Goal: Ask a question

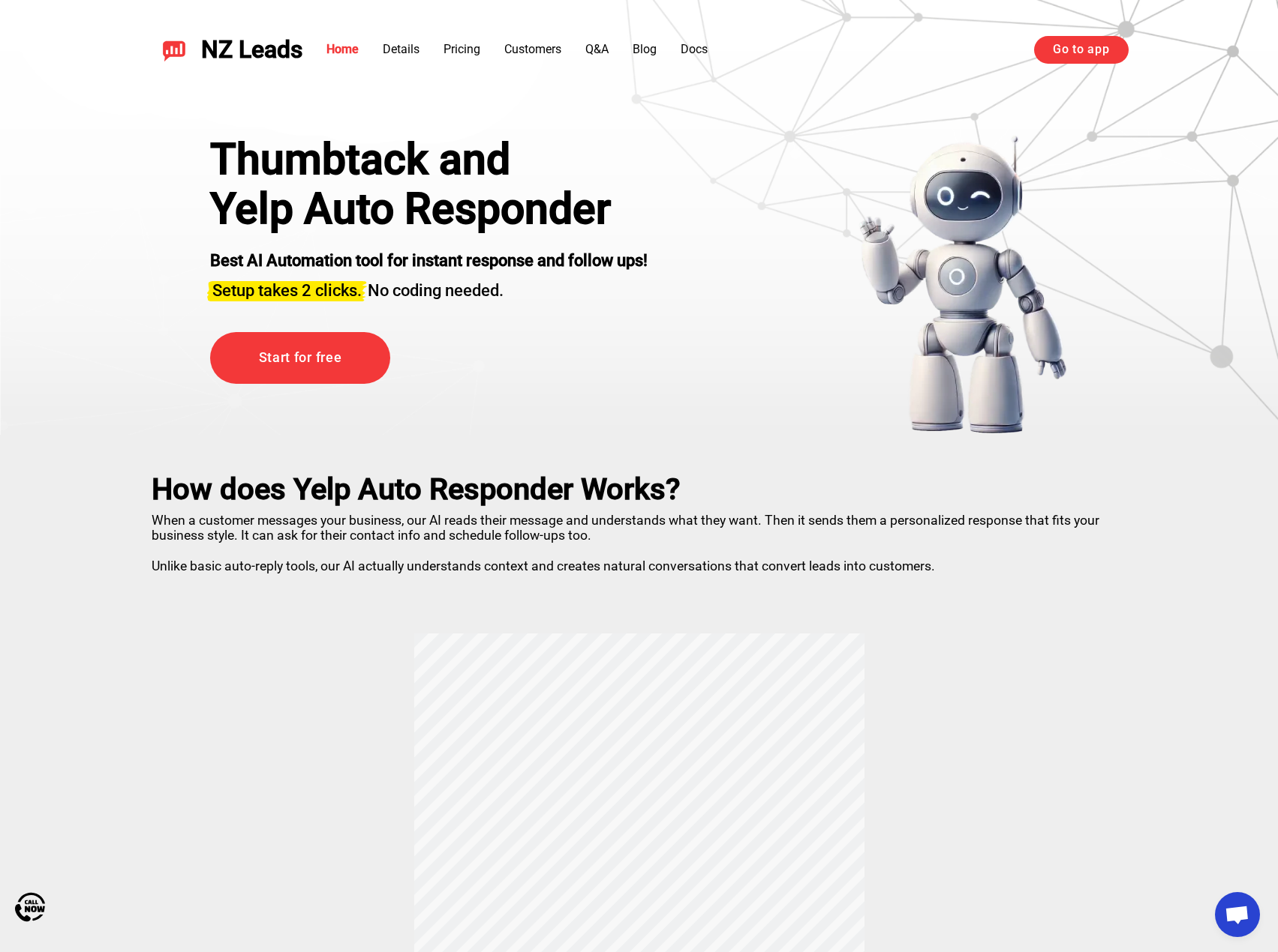
click at [434, 288] on h3 "Setup takes 2 clicks. No coding needed." at bounding box center [428, 288] width 437 height 30
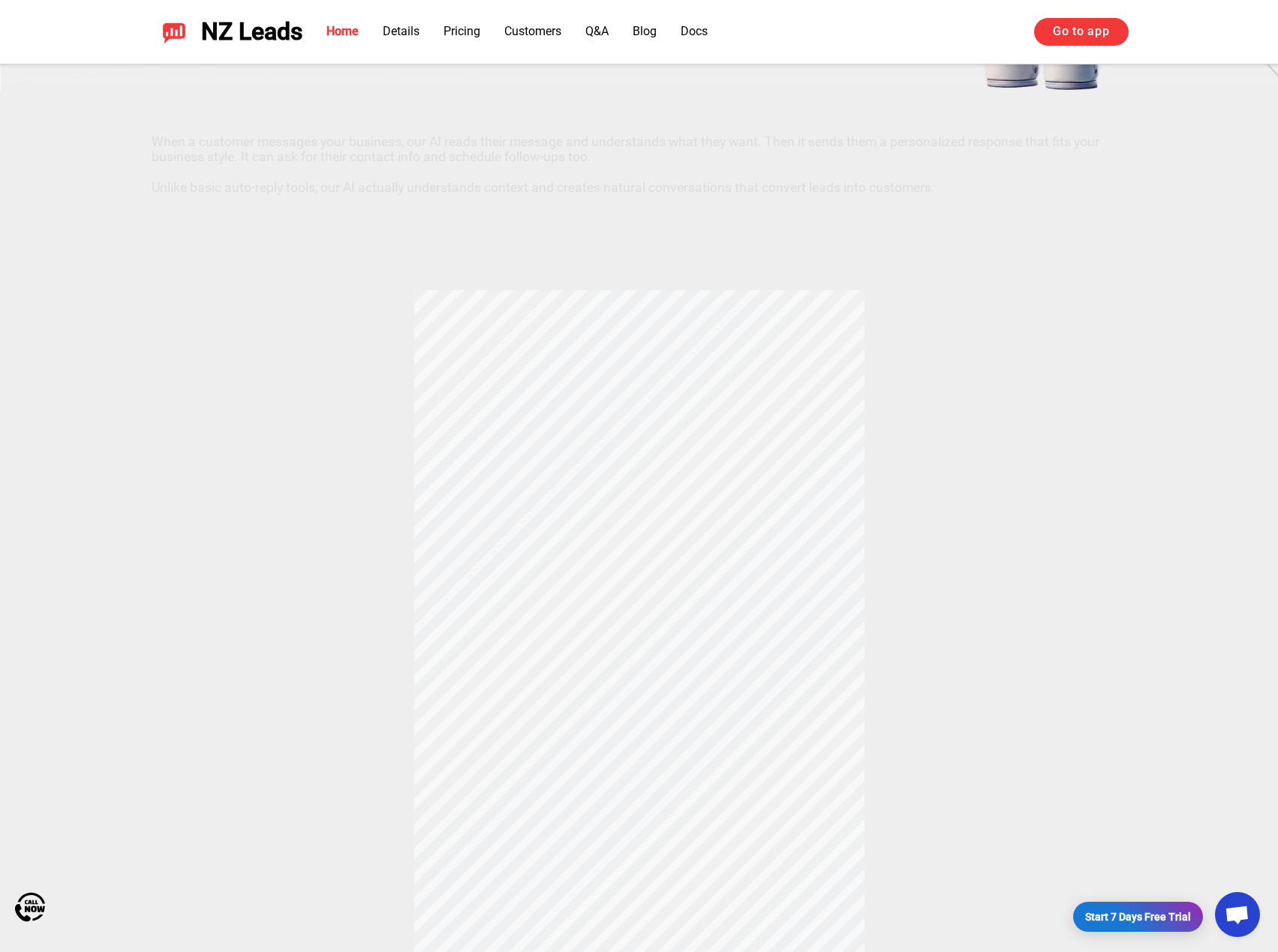
scroll to position [375, 0]
click at [1237, 916] on span "Open chat" at bounding box center [1236, 917] width 25 height 21
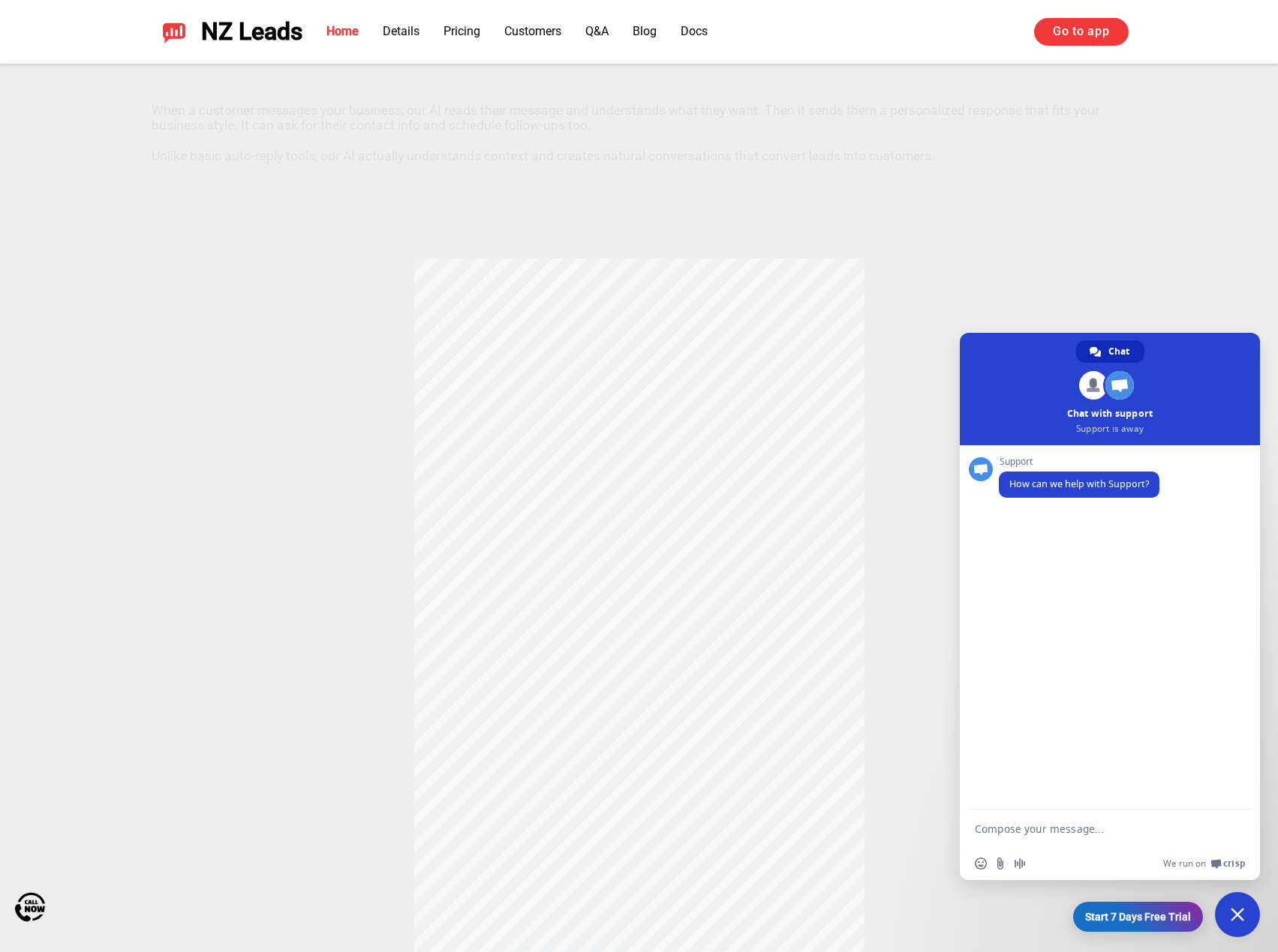
click at [1014, 825] on textarea "Compose your message..." at bounding box center [1093, 829] width 237 height 13
type textarea "Hello! We spoke about voice AI responder. What are our next steps to try your t…"
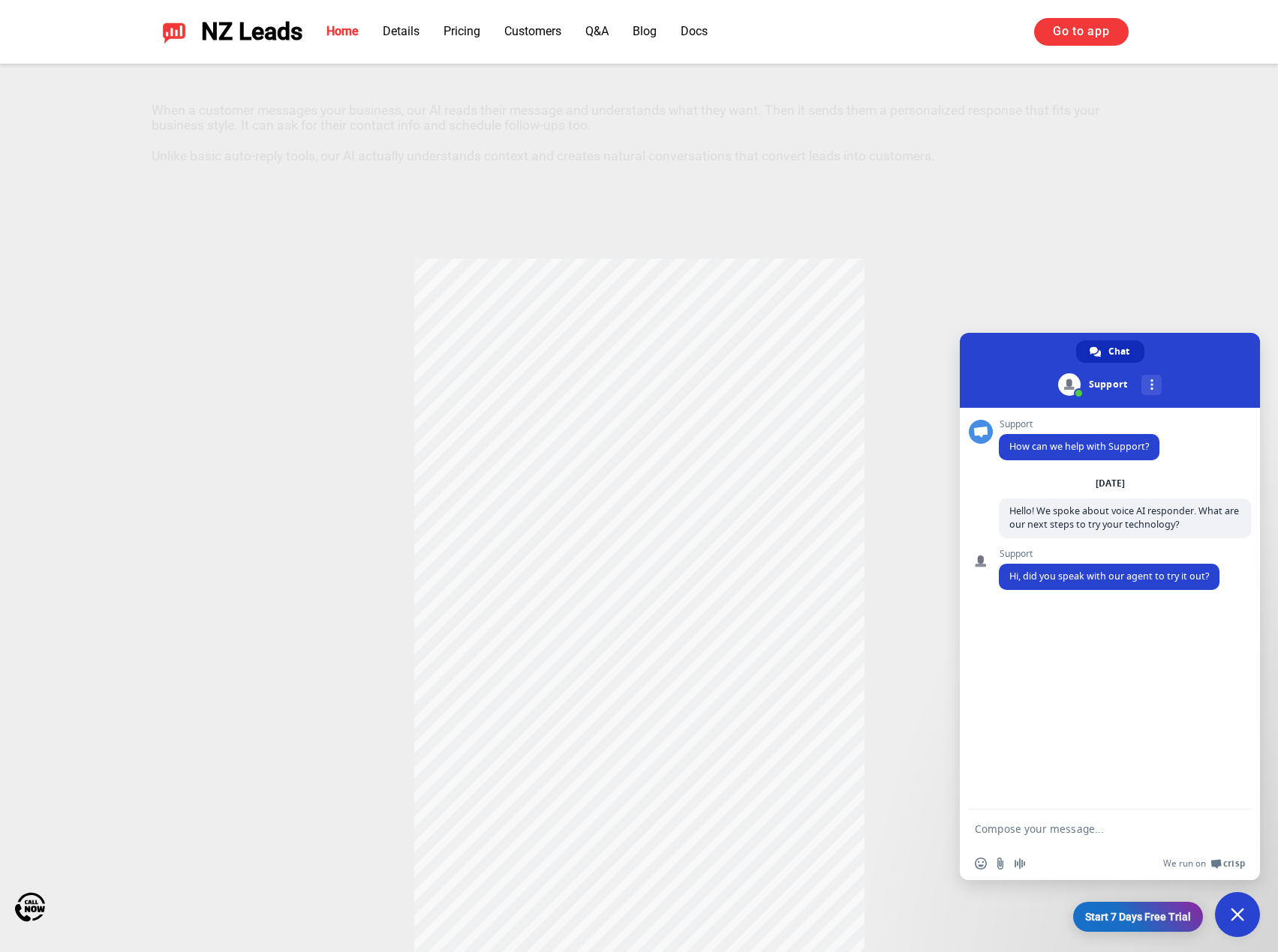
click at [1056, 834] on textarea "Compose your message..." at bounding box center [1093, 829] width 237 height 13
type textarea "We spoke with somebody, yes. We already signed Yelp responder. Want to add your…"
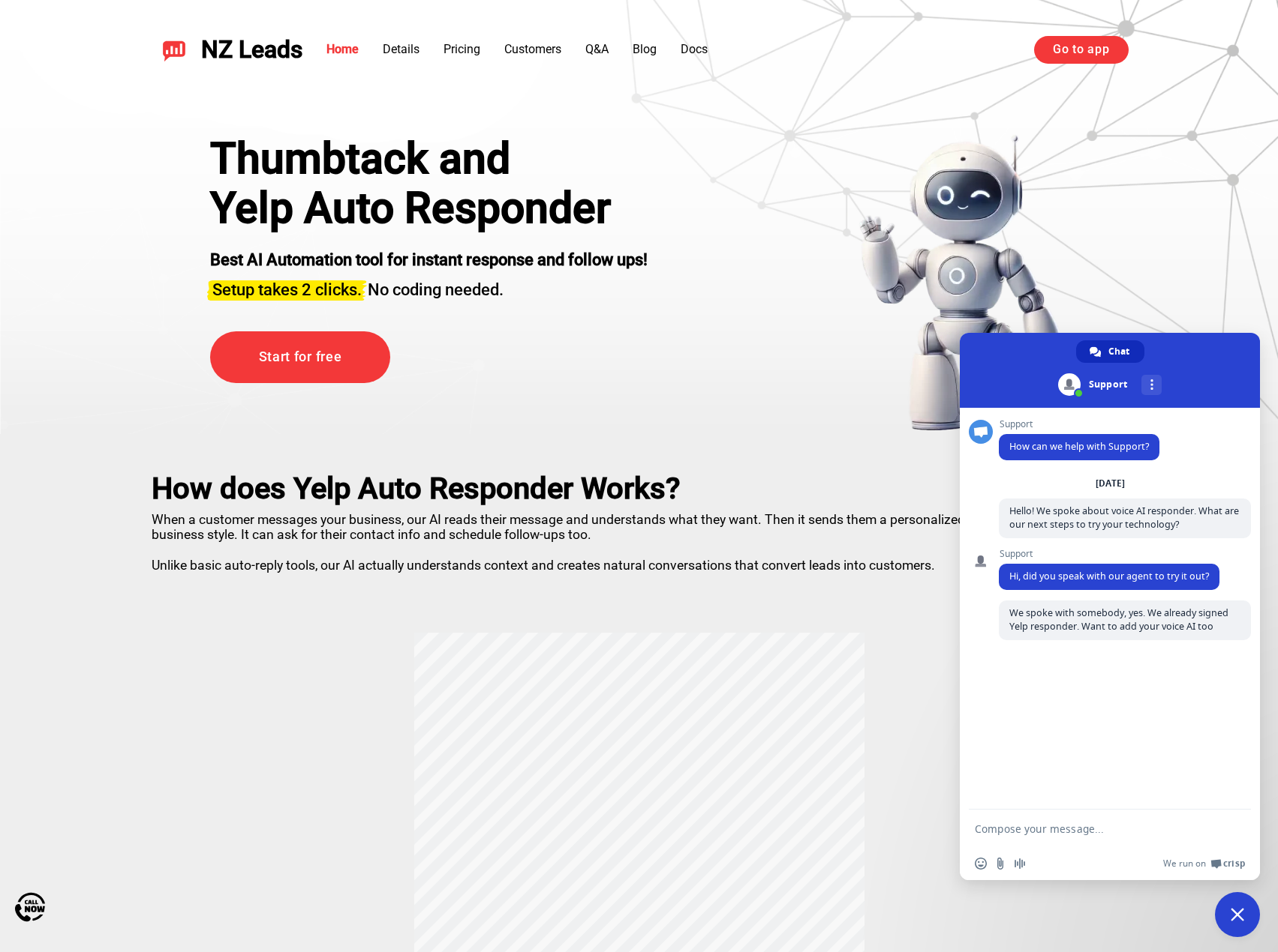
scroll to position [0, 0]
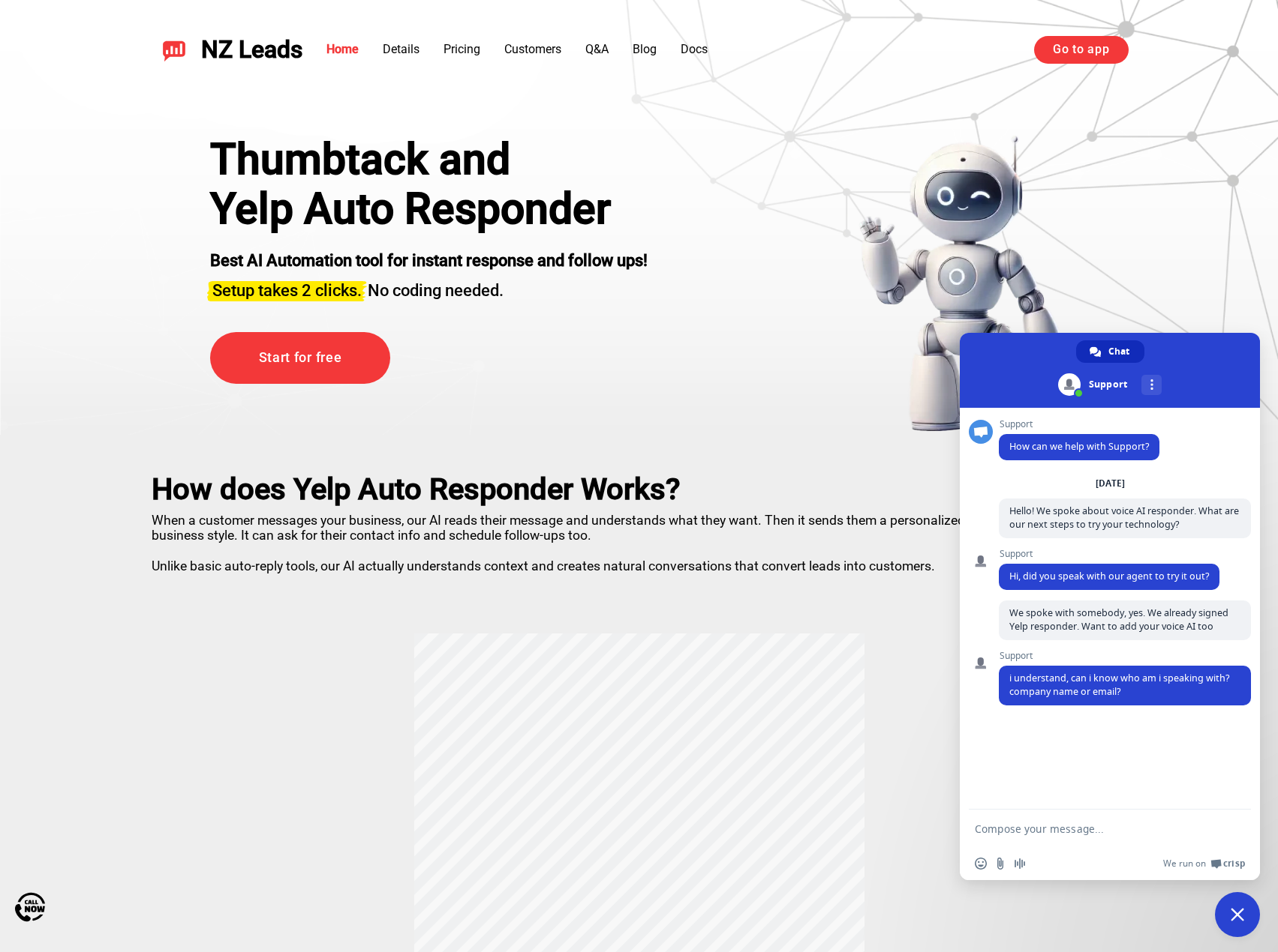
click at [1051, 826] on textarea "Compose your message..." at bounding box center [1093, 829] width 237 height 13
type textarea "[EMAIL_ADDRESS][DOMAIN_NAME]"
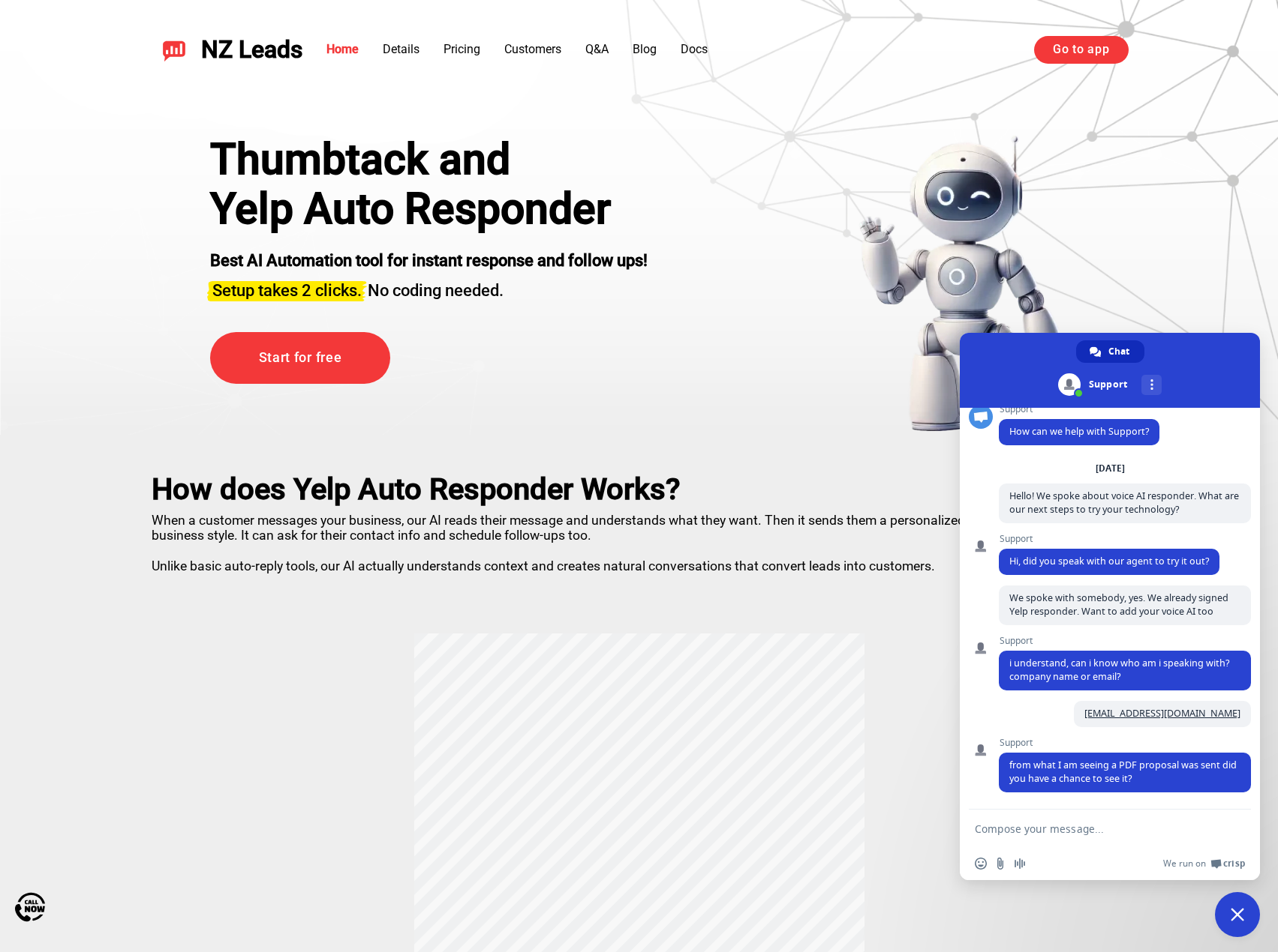
scroll to position [15, 0]
click at [1072, 827] on textarea "Compose your message..." at bounding box center [1093, 829] width 237 height 13
type textarea "not sure we receive anything. will check with office, [GEOGRAPHIC_DATA]"
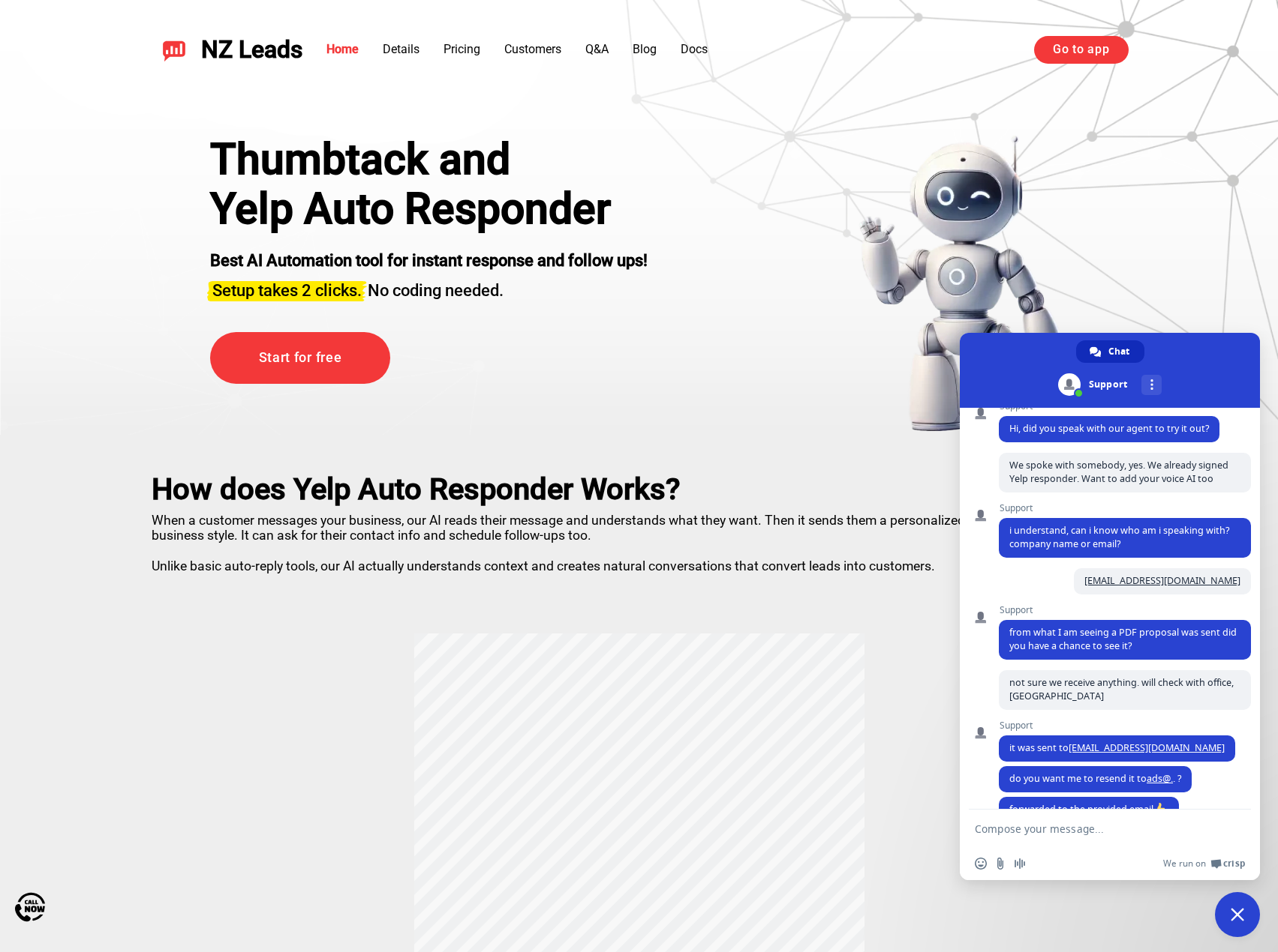
scroll to position [179, 0]
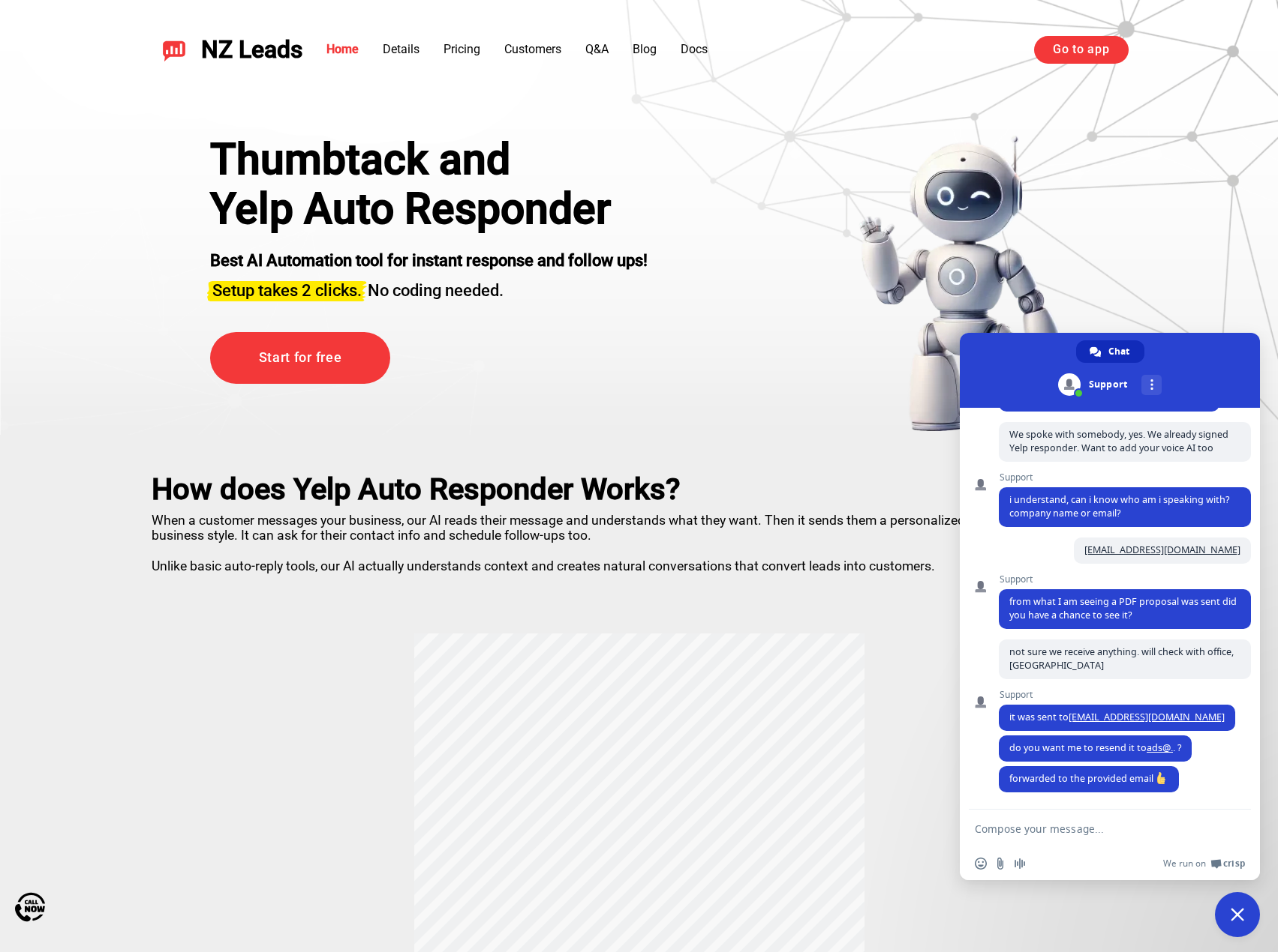
click at [1051, 825] on textarea "Compose your message..." at bounding box center [1093, 829] width 237 height 13
type textarea "received. I was told that setup fee is $300, but in the proposal it mentioned $…"
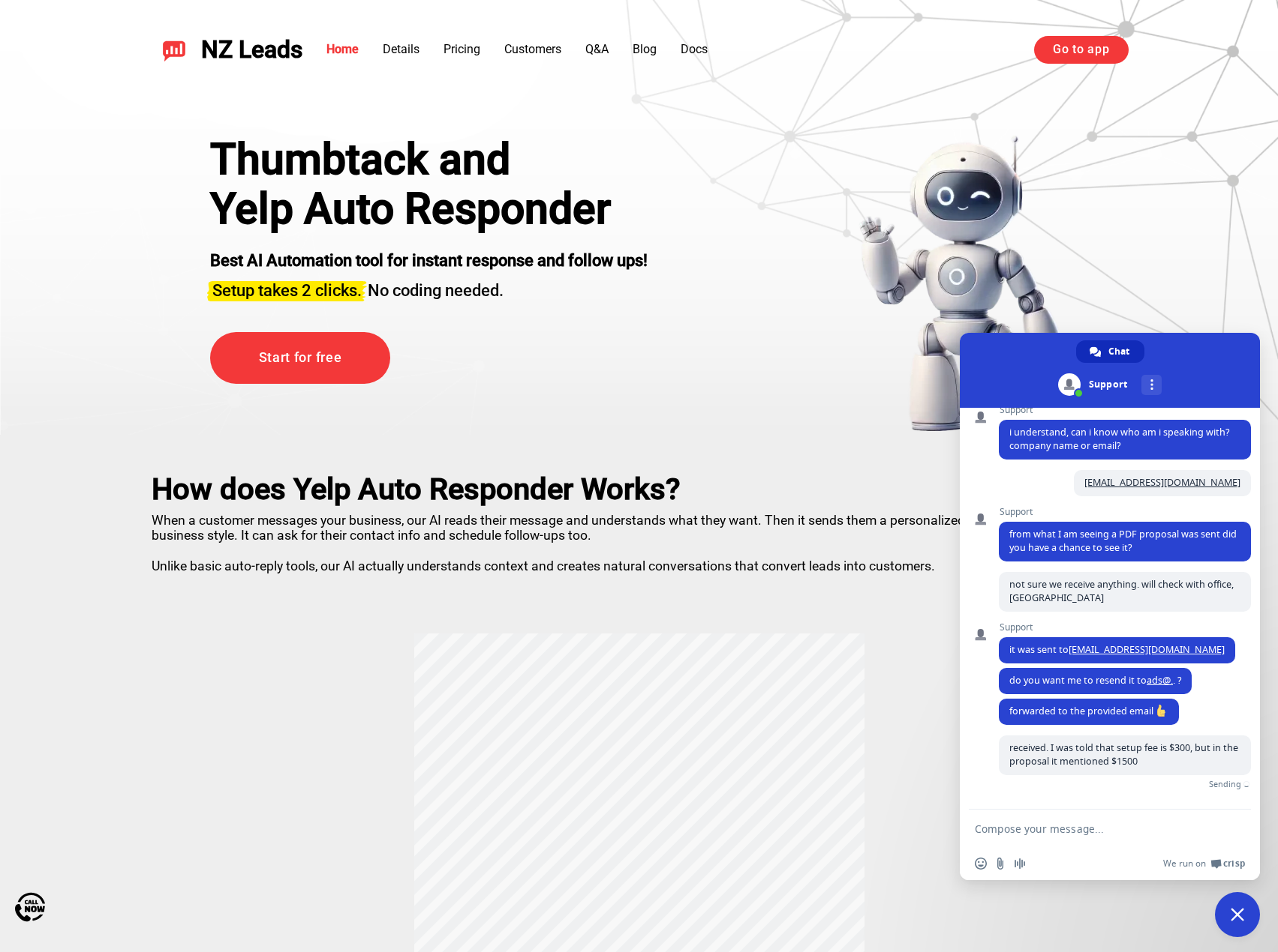
scroll to position [229, 0]
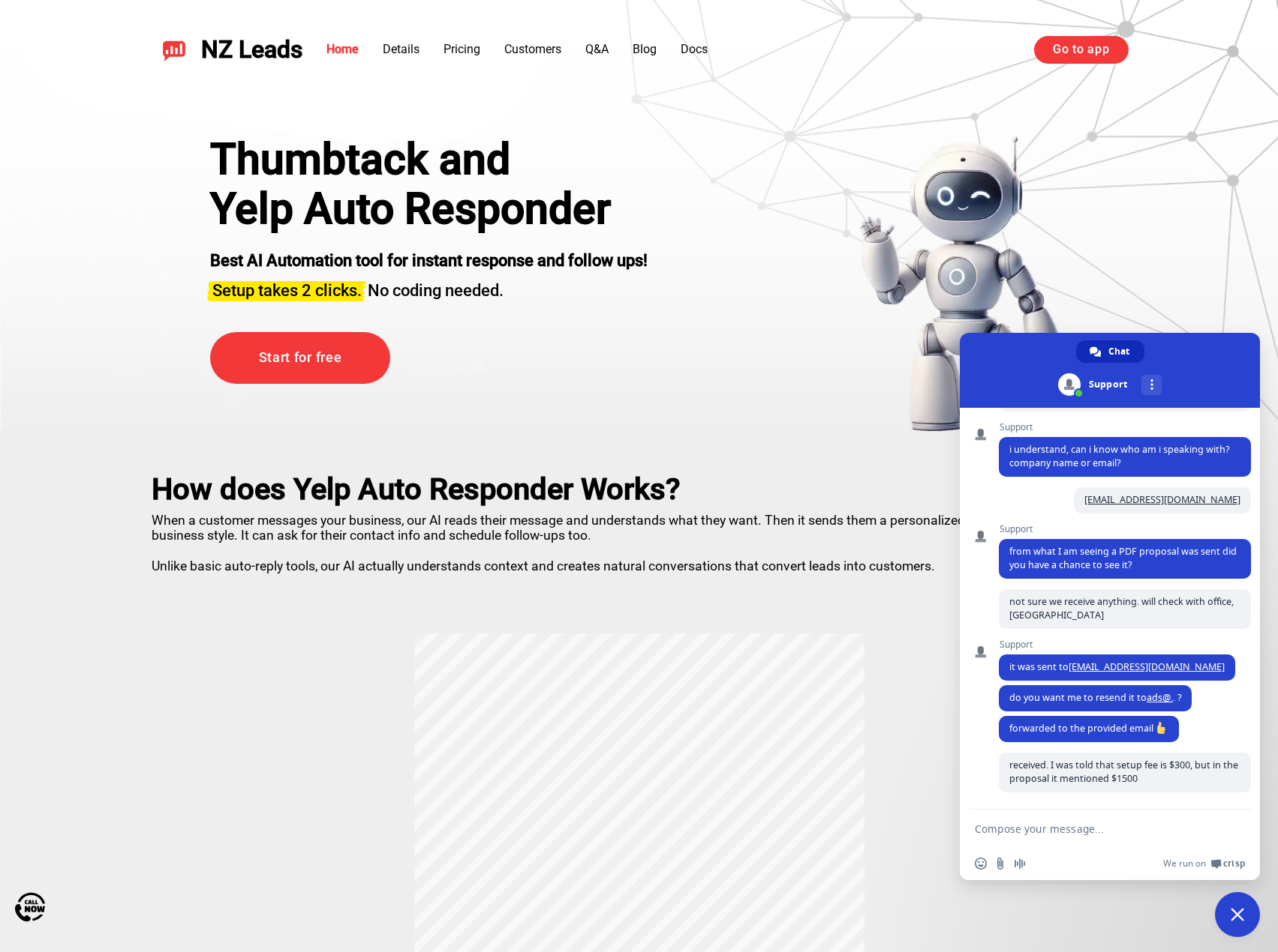
click at [1104, 825] on textarea "Compose your message..." at bounding box center [1093, 829] width 237 height 13
click at [1132, 828] on textarea "also it requires [DOMAIN_NAME]" at bounding box center [1093, 829] width 237 height 13
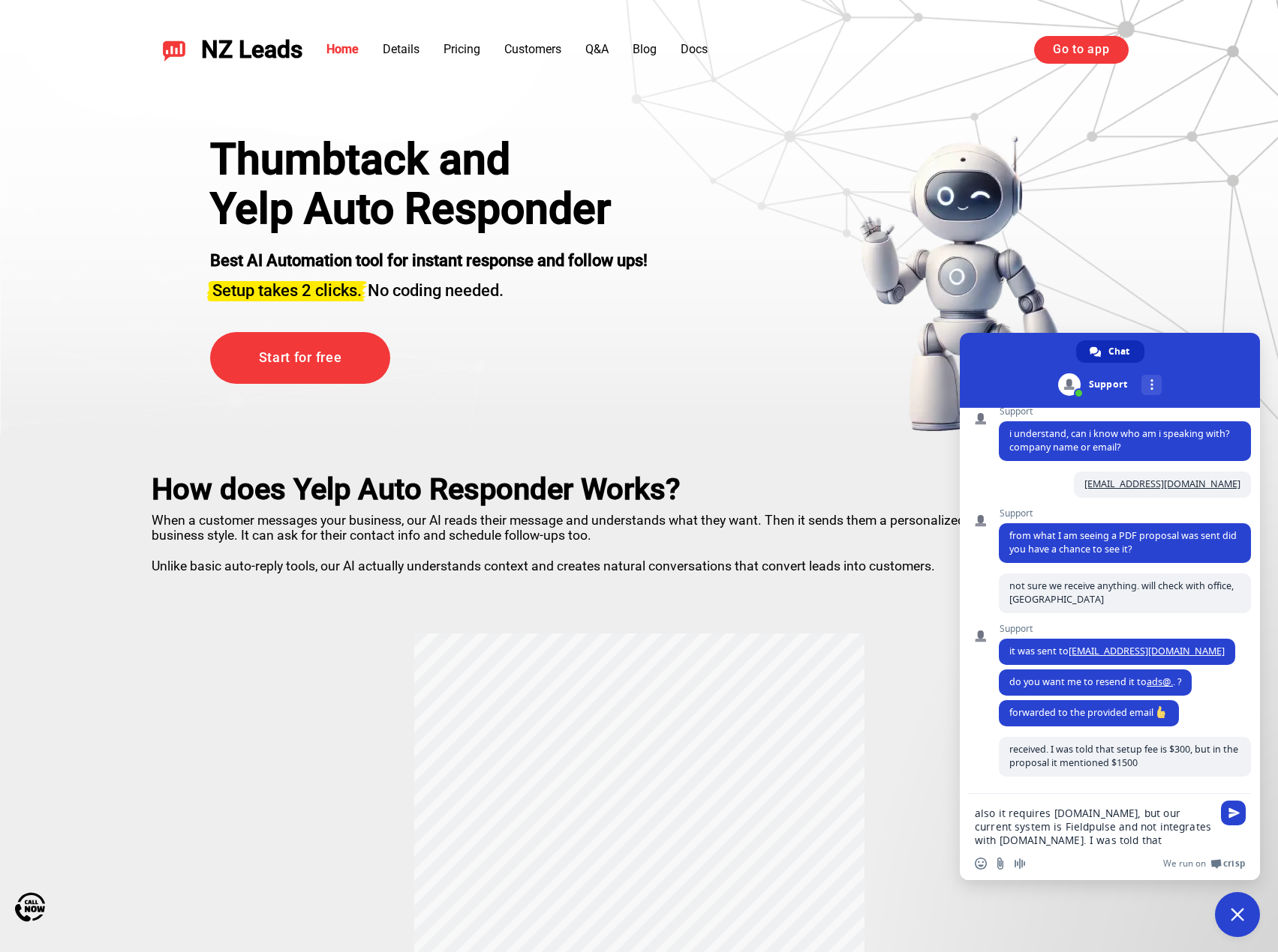
scroll to position [246, 0]
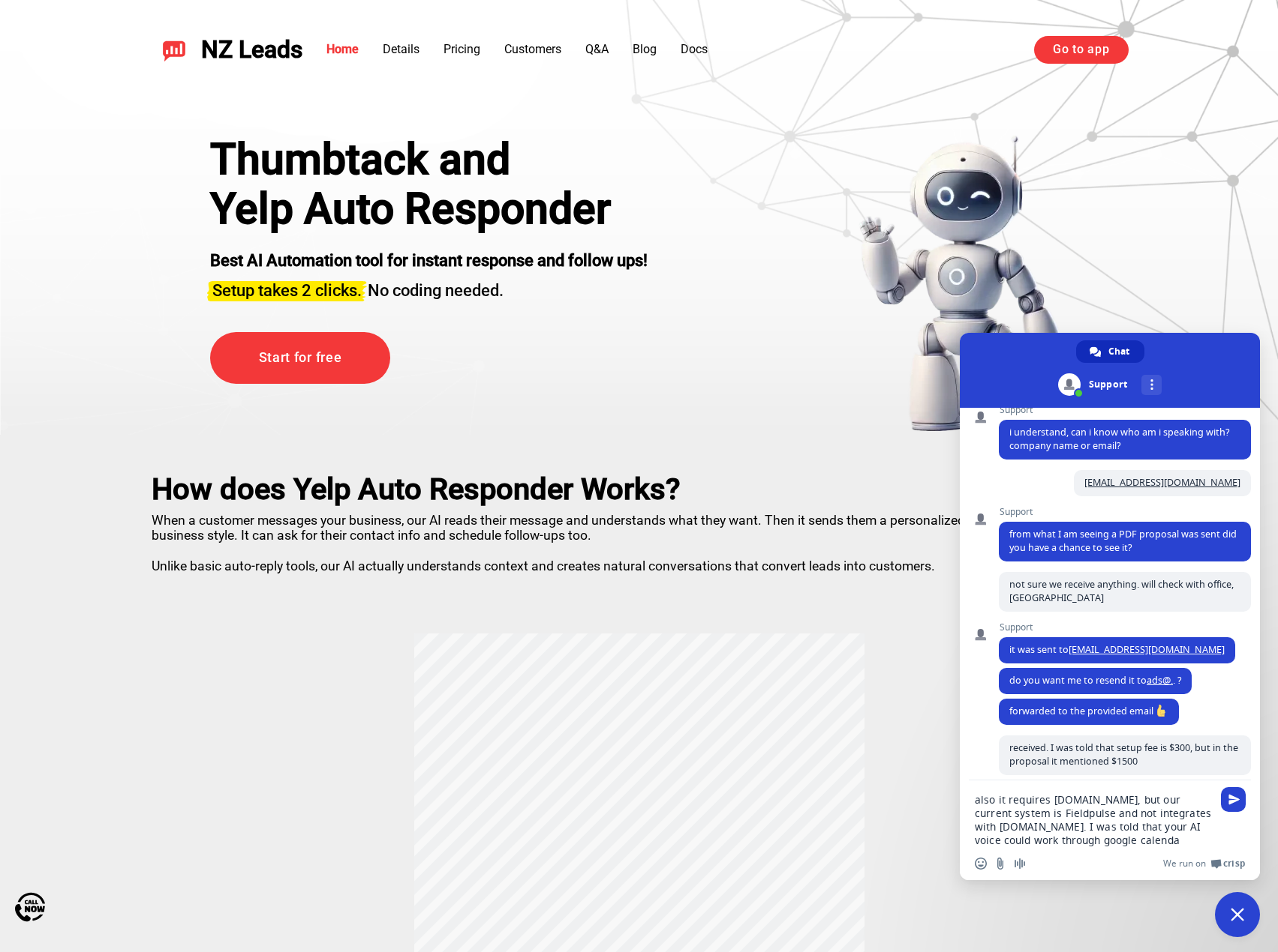
type textarea "also it requires [DOMAIN_NAME], but our current system is Fieldpulse and not in…"
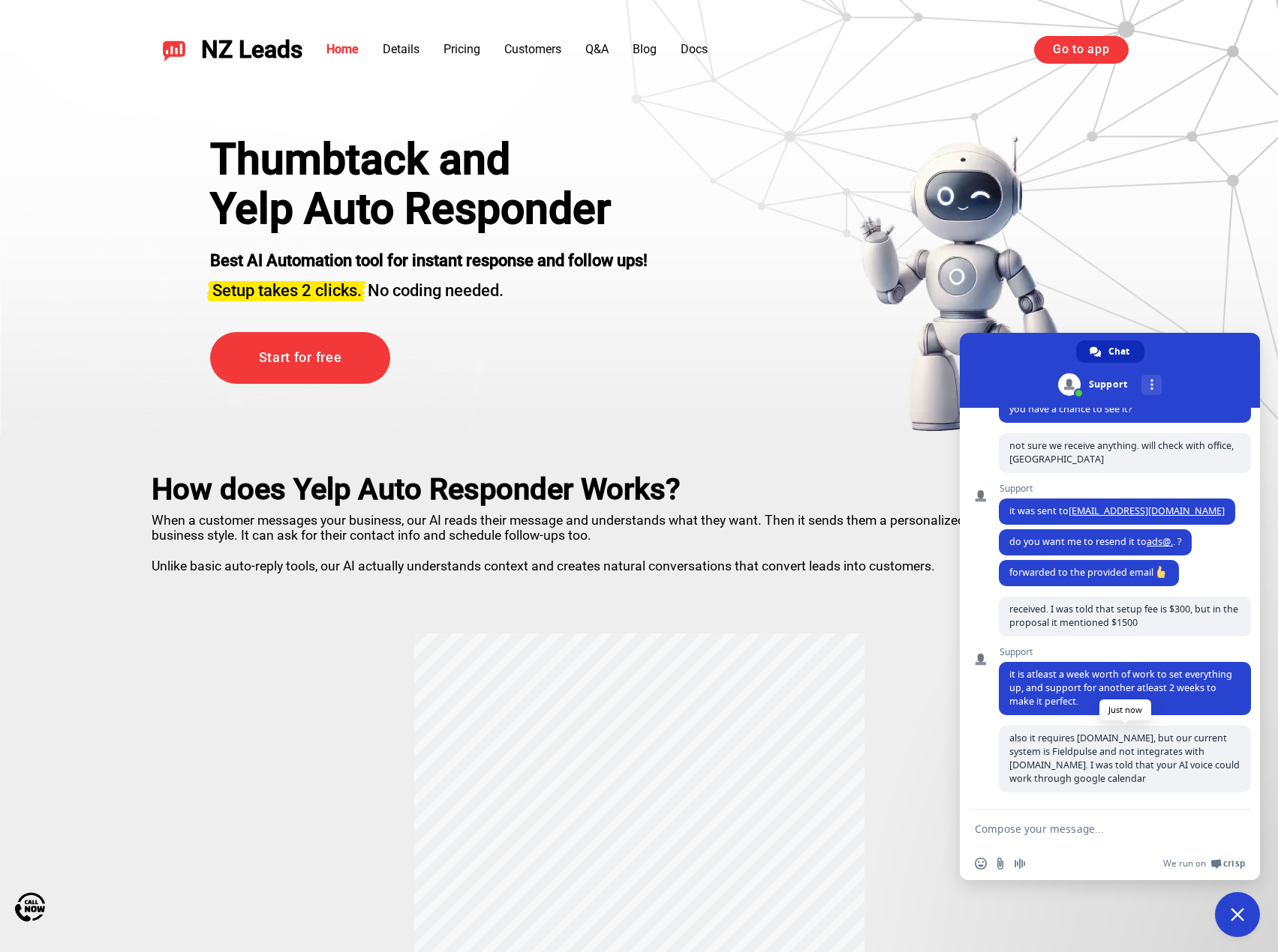
scroll to position [385, 0]
click at [1124, 830] on textarea "Compose your message..." at bounding box center [1093, 829] width 237 height 13
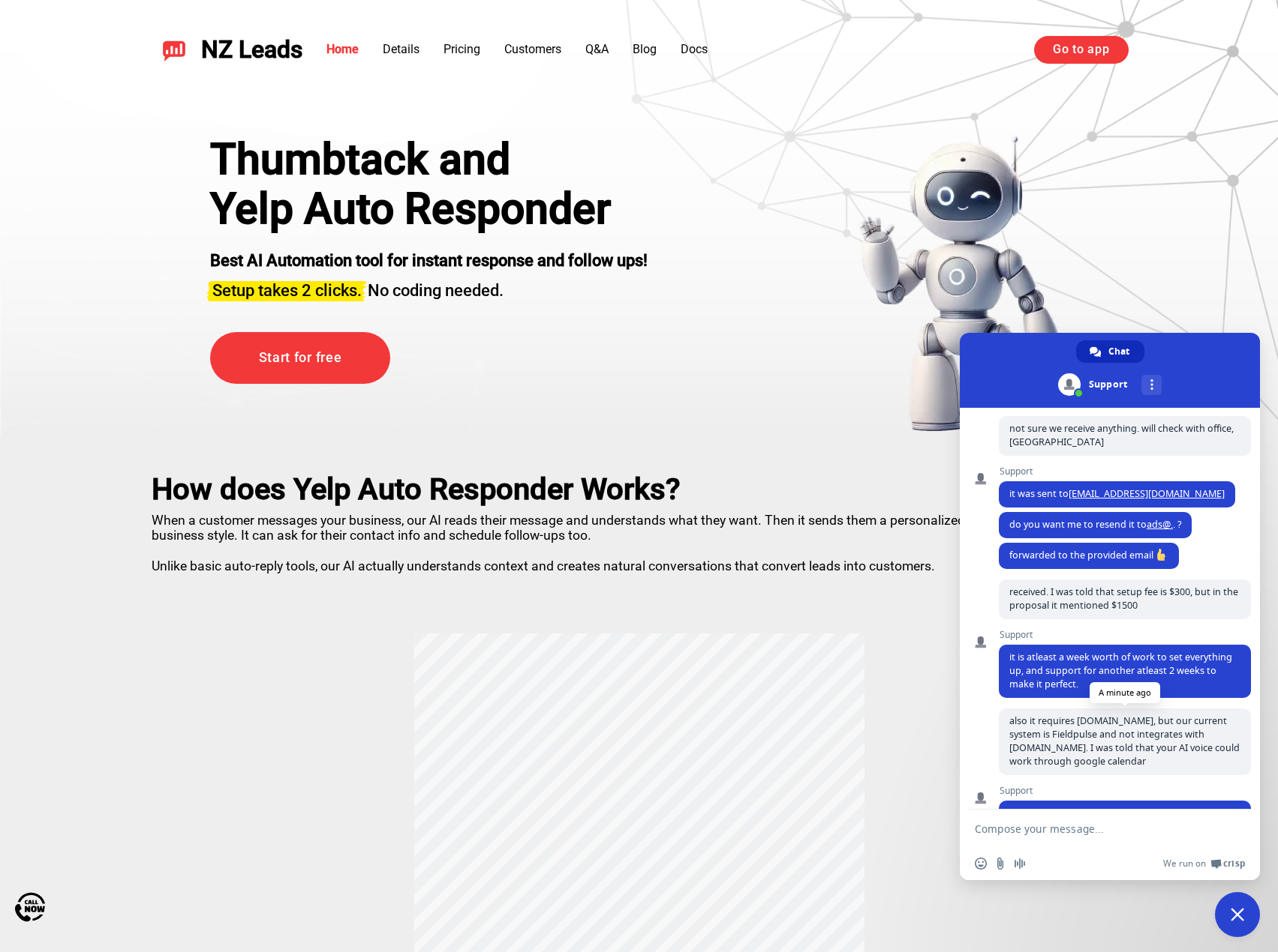
scroll to position [464, 0]
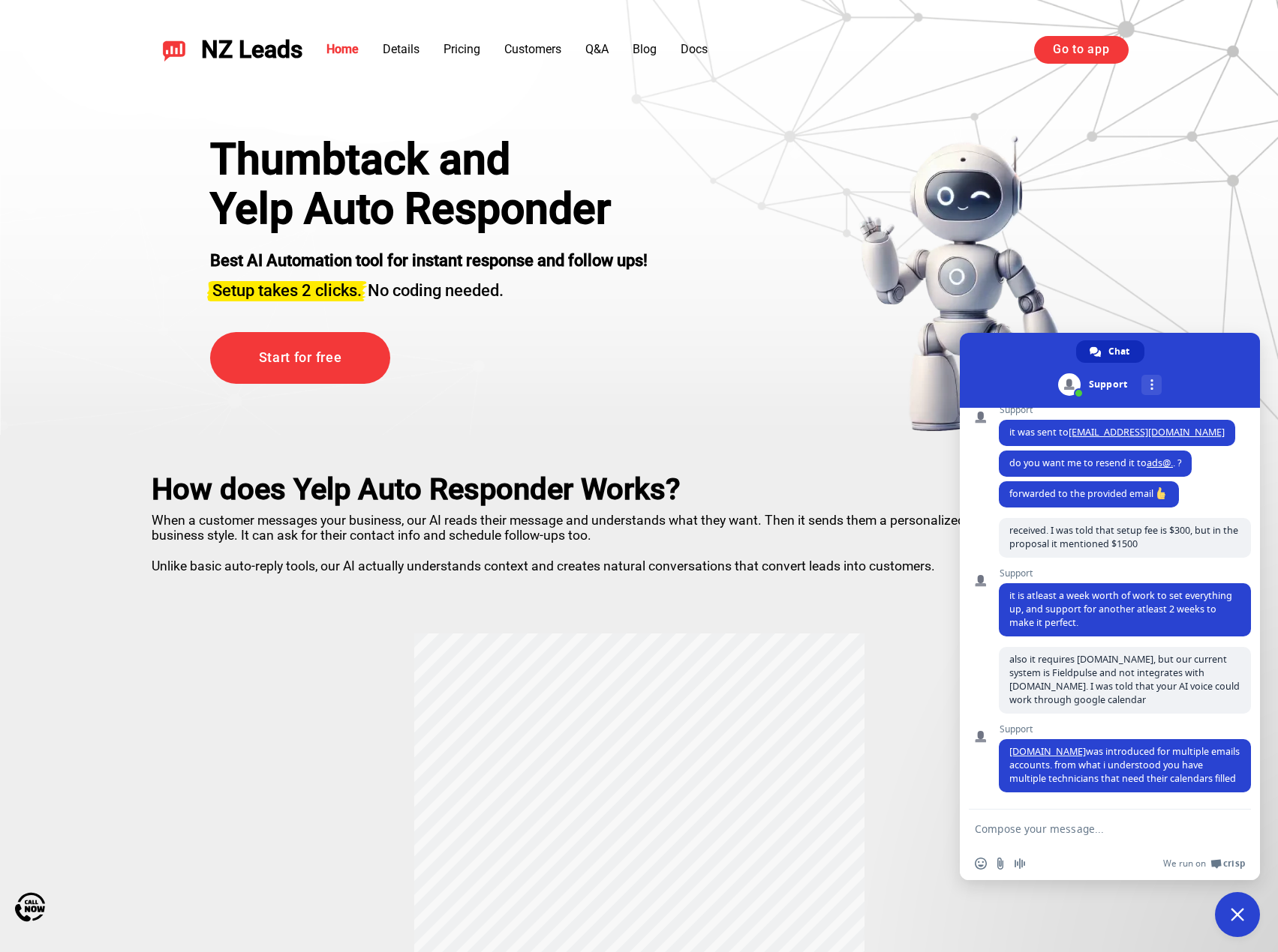
click at [1100, 827] on textarea "Compose your message..." at bounding box center [1093, 829] width 237 height 13
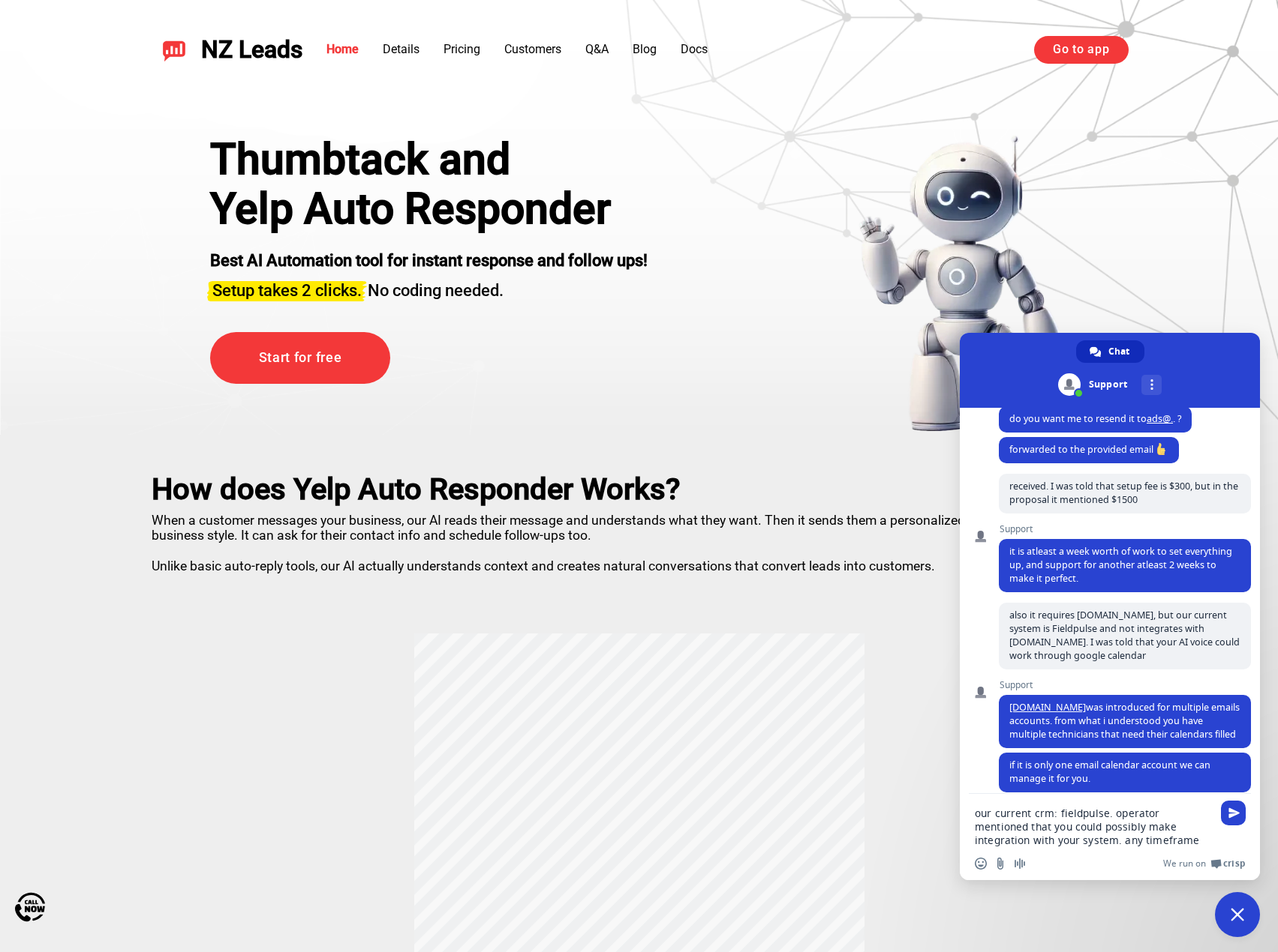
type textarea "our current crm: fieldpulse. operator mentioned that you could possibly make in…"
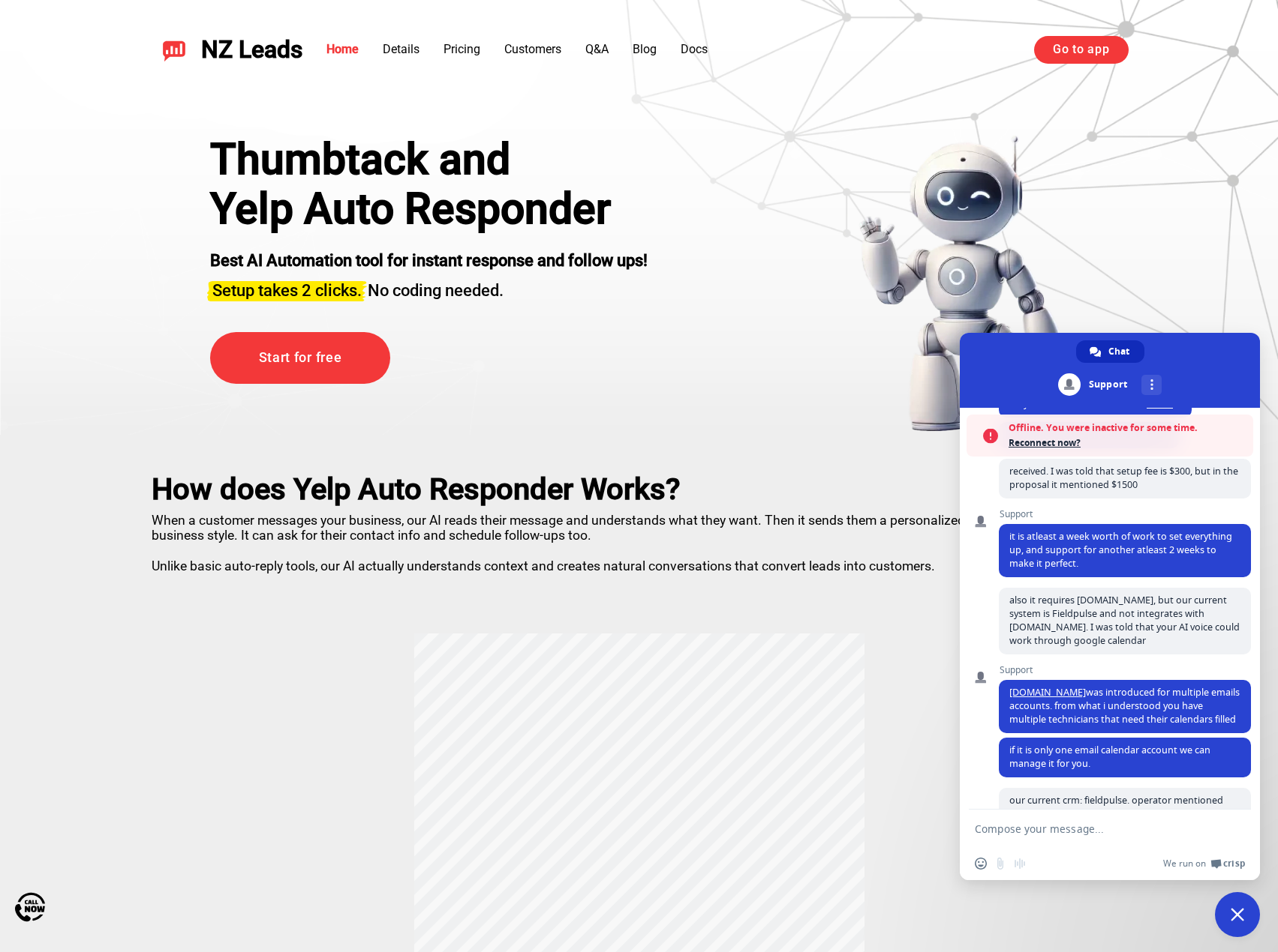
scroll to position [637, 0]
